Goal: Check status: Check status

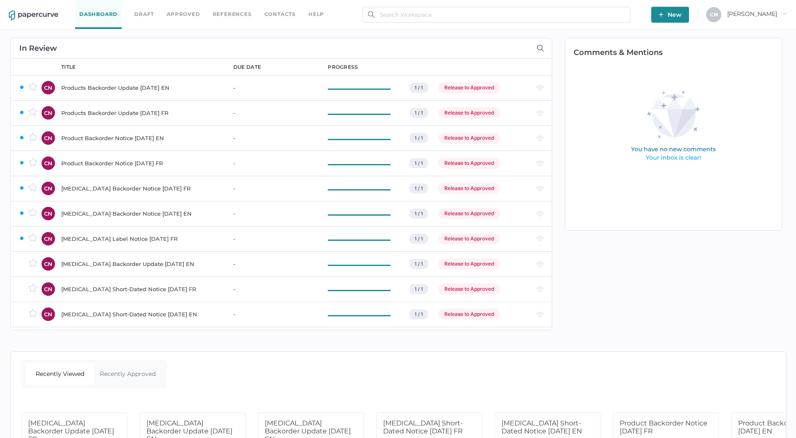
scroll to position [48, 0]
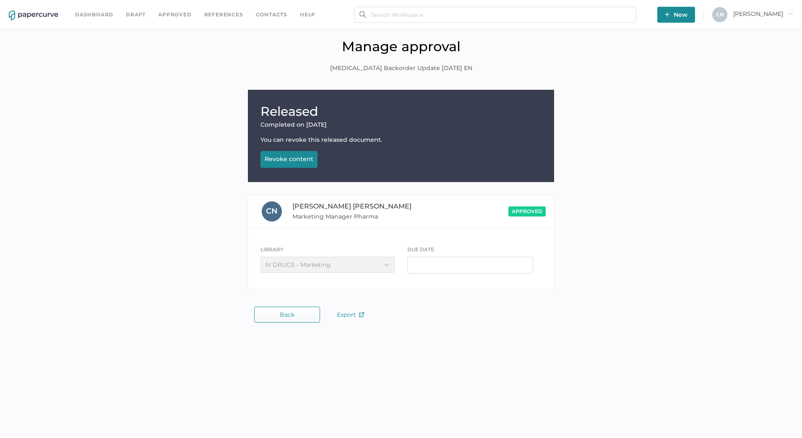
click at [262, 320] on button "Back" at bounding box center [287, 315] width 66 height 16
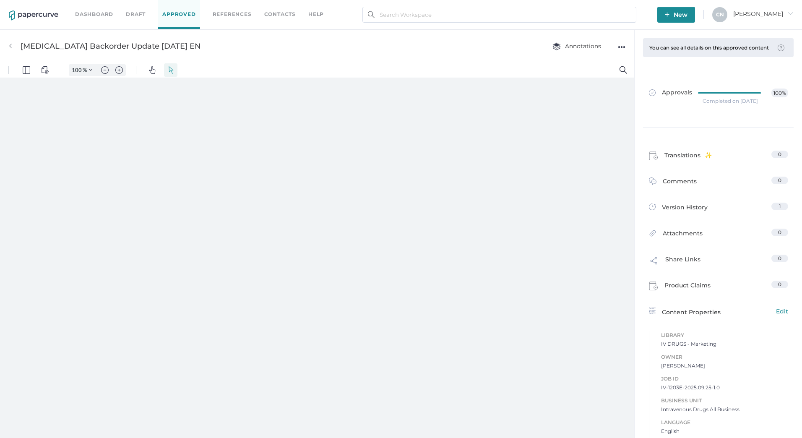
type input "133"
